Goal: Task Accomplishment & Management: Use online tool/utility

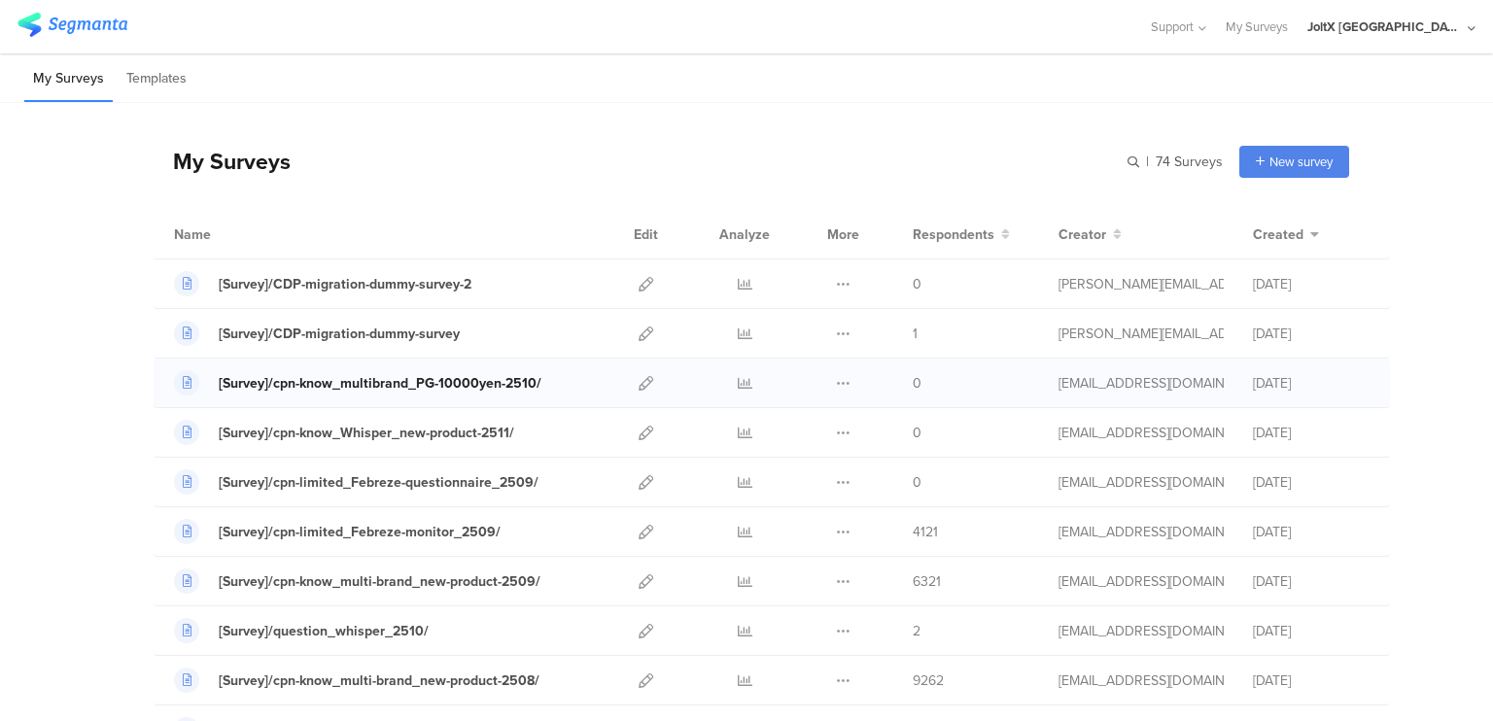
click at [480, 380] on div "[Survey]/cpn-know_multibrand_PG-10000yen-2510/" at bounding box center [380, 383] width 323 height 20
click at [412, 374] on div "[Survey]/cpn-know_multibrand_PG-10000yen-2510/" at bounding box center [380, 383] width 323 height 20
click at [640, 380] on icon at bounding box center [646, 383] width 15 height 15
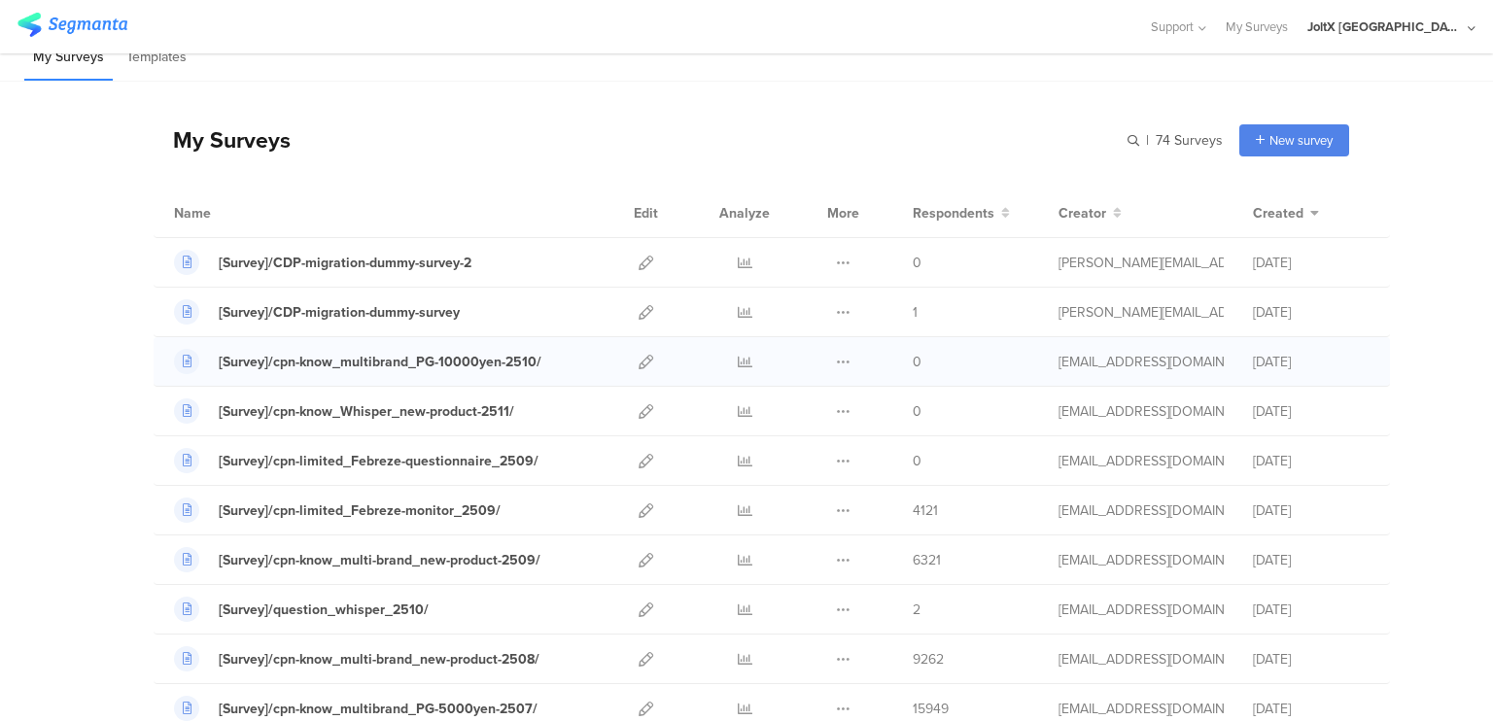
scroll to position [74, 0]
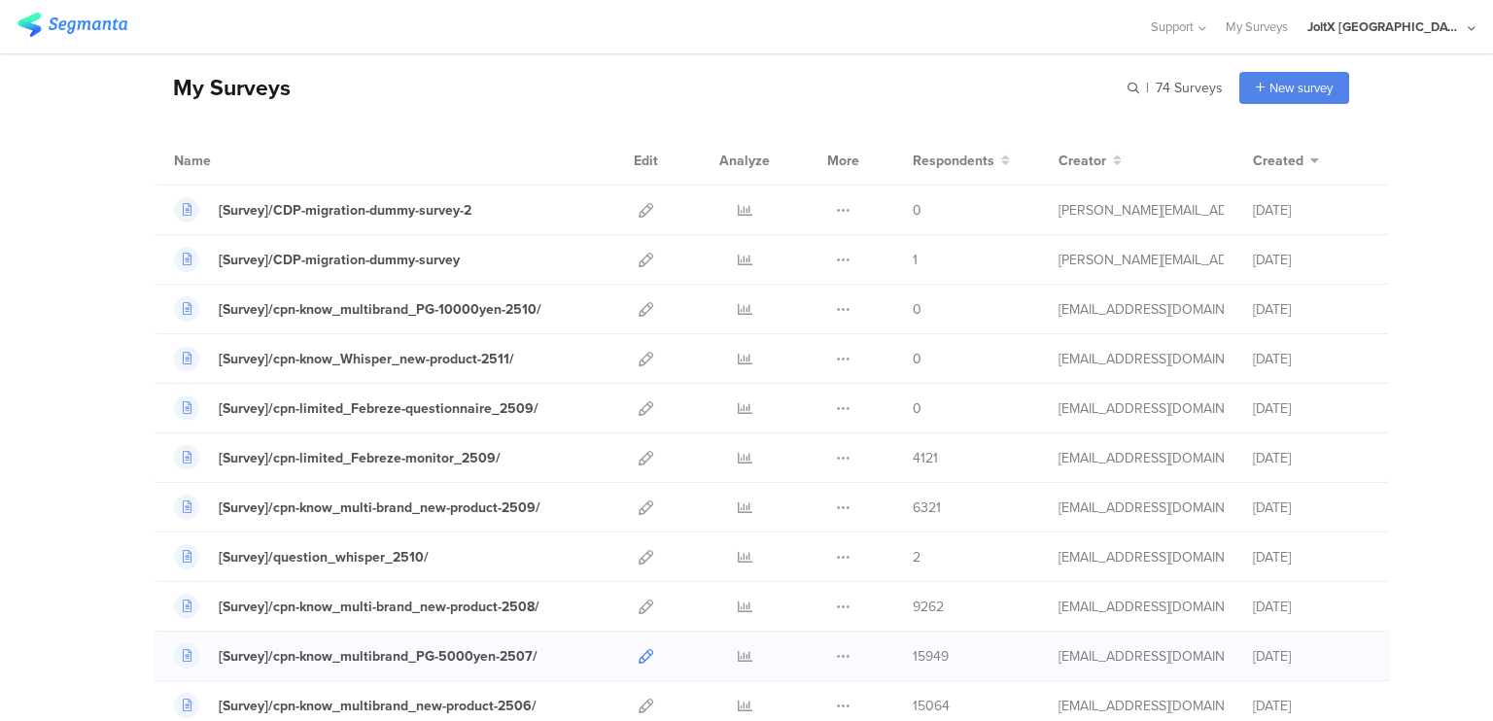
click at [639, 652] on icon at bounding box center [646, 656] width 15 height 15
